Goal: Learn about a topic

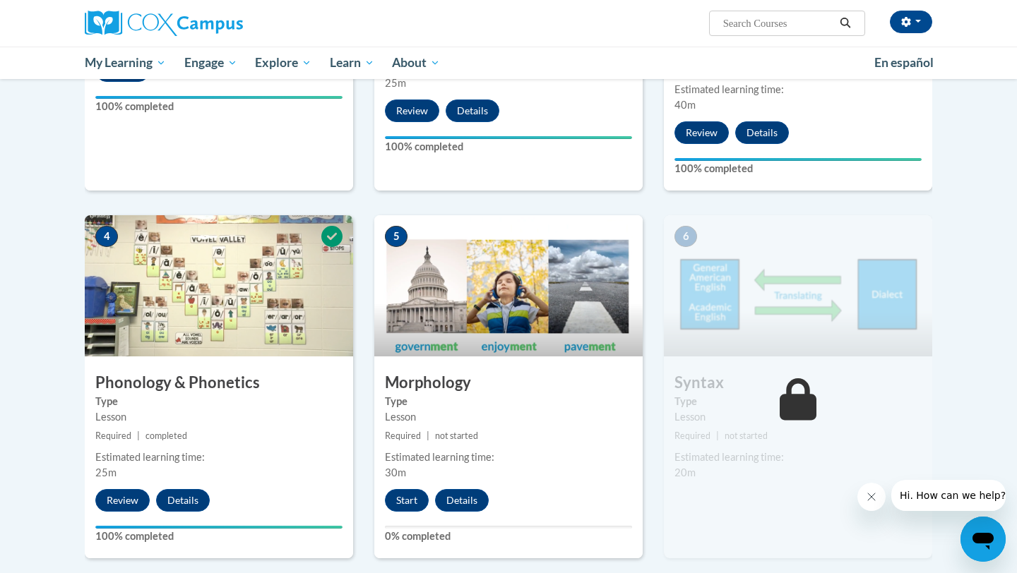
scroll to position [571, 0]
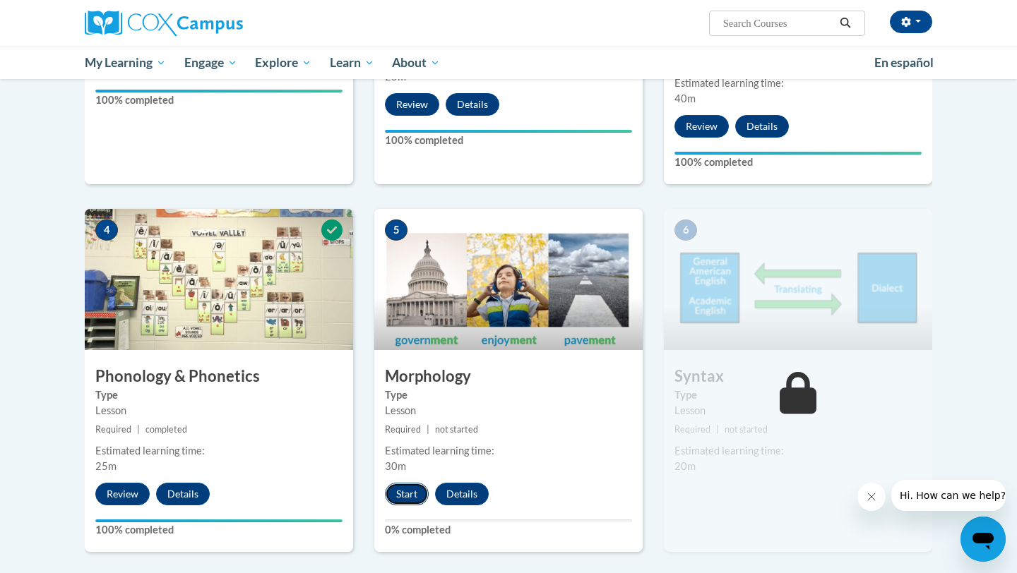
click at [404, 489] on button "Start" at bounding box center [407, 494] width 44 height 23
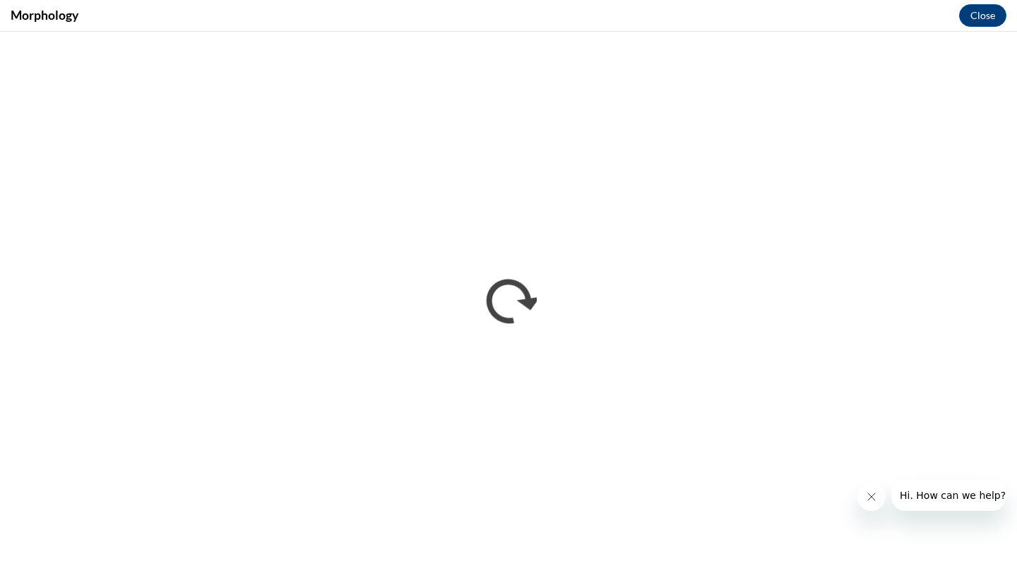
scroll to position [0, 0]
